Goal: Task Accomplishment & Management: Use online tool/utility

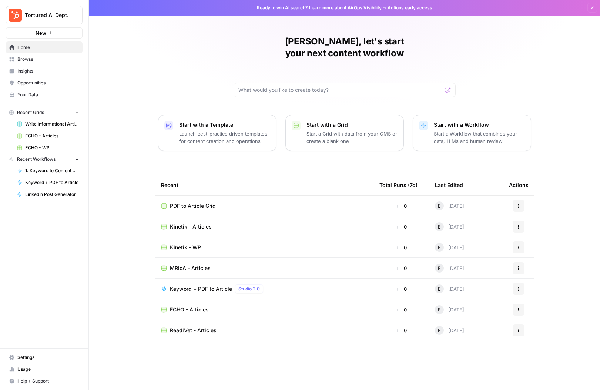
click at [189, 306] on span "ECHO - Articles" at bounding box center [189, 309] width 39 height 7
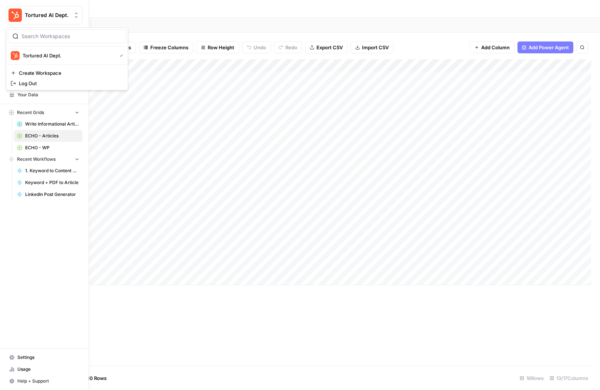
click at [26, 10] on button "Tortured AI Dept." at bounding box center [44, 15] width 77 height 19
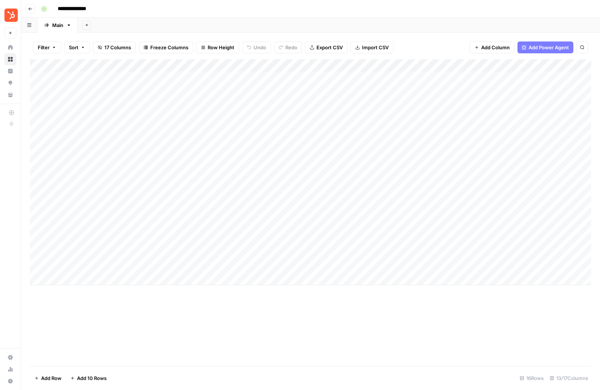
click at [34, 10] on button "Go back" at bounding box center [31, 9] width 10 height 10
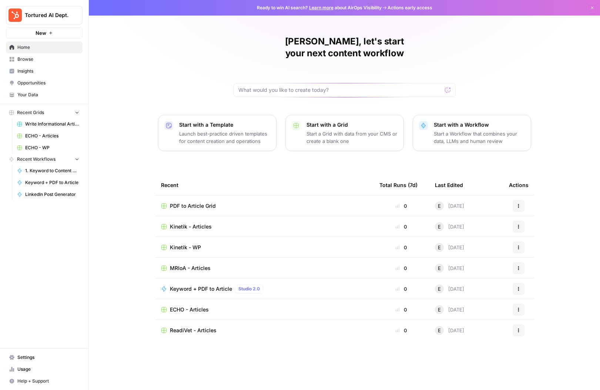
click at [188, 202] on span "PDF to Article Grid" at bounding box center [193, 205] width 46 height 7
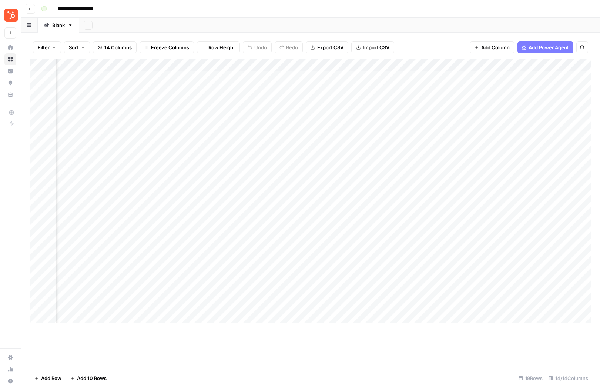
scroll to position [0, 439]
click at [440, 301] on div "Add Column" at bounding box center [310, 191] width 561 height 264
click at [346, 349] on div "Add Column" at bounding box center [310, 212] width 561 height 307
click at [440, 304] on div "Add Column" at bounding box center [310, 191] width 561 height 264
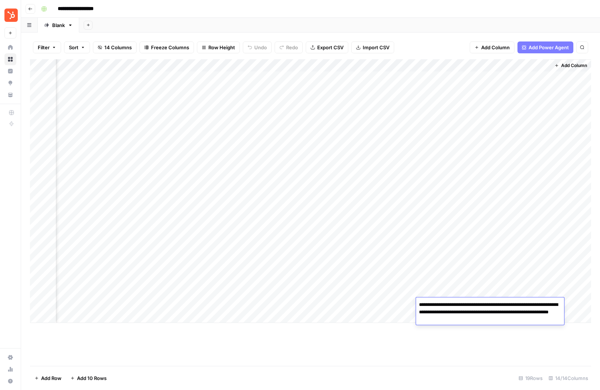
click at [440, 304] on textarea "**********" at bounding box center [490, 312] width 148 height 25
